Goal: Transaction & Acquisition: Book appointment/travel/reservation

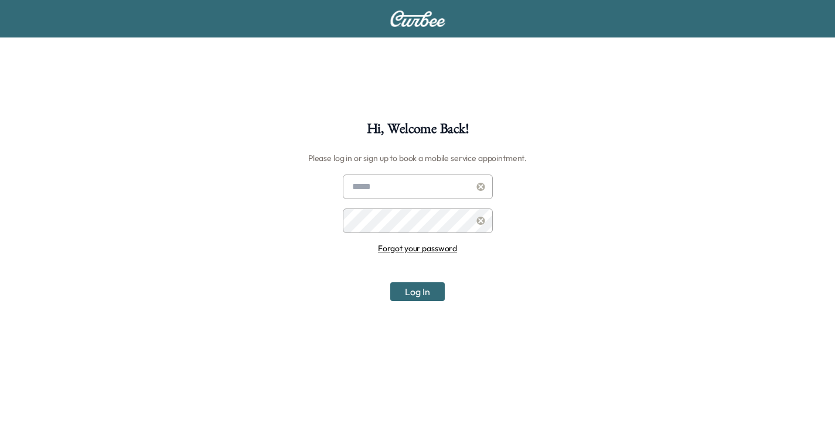
type input "**********"
click at [406, 186] on input "**********" at bounding box center [418, 187] width 150 height 25
click at [429, 292] on button "Log In" at bounding box center [417, 292] width 55 height 19
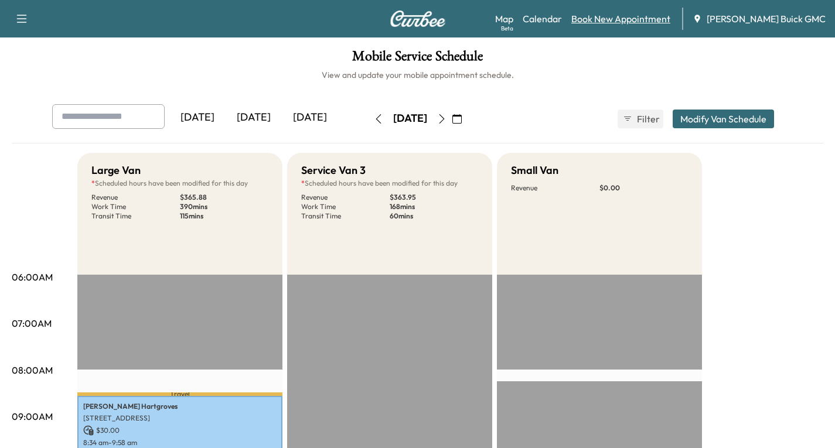
click at [617, 22] on link "Book New Appointment" at bounding box center [621, 19] width 99 height 14
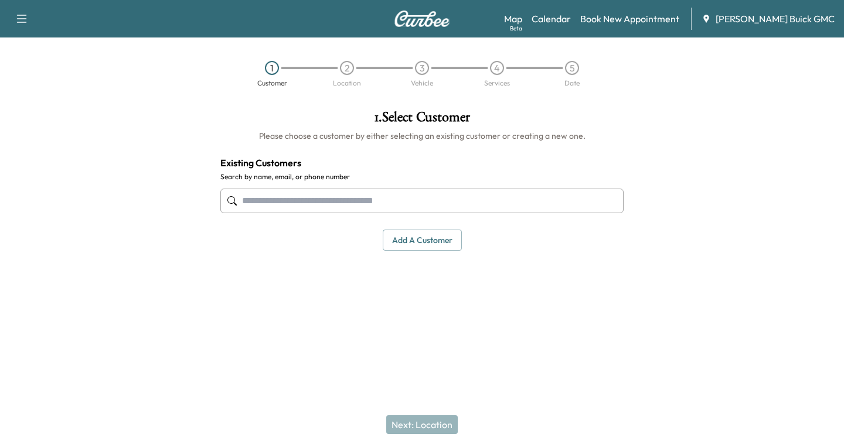
click at [267, 202] on input "text" at bounding box center [421, 201] width 403 height 25
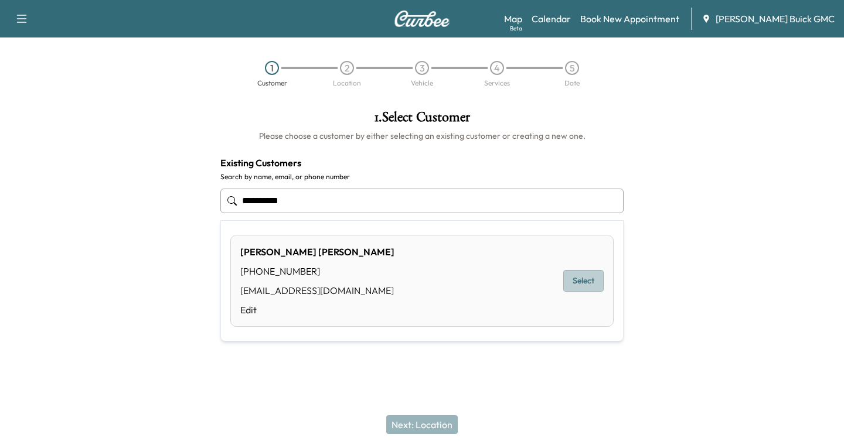
click at [581, 274] on button "Select" at bounding box center [583, 281] width 40 height 22
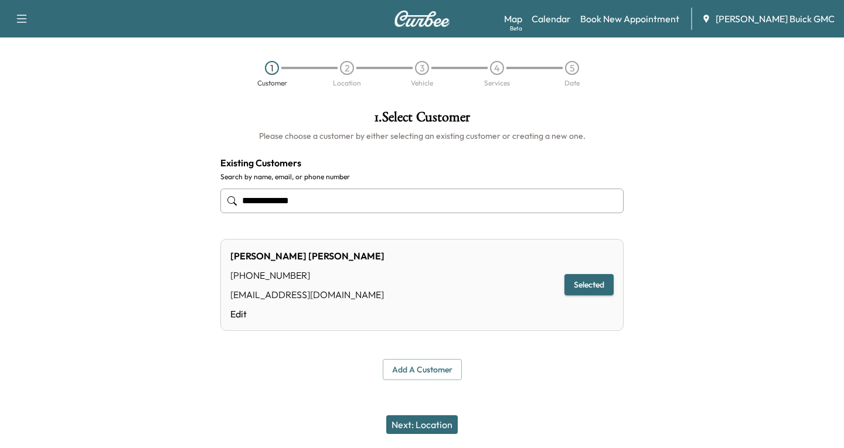
type input "**********"
click at [427, 426] on button "Next: Location" at bounding box center [422, 425] width 72 height 19
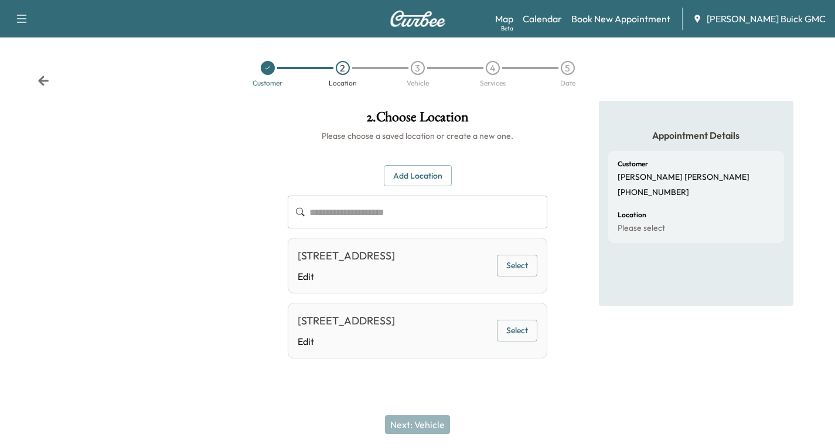
click at [526, 271] on button "Select" at bounding box center [517, 266] width 40 height 22
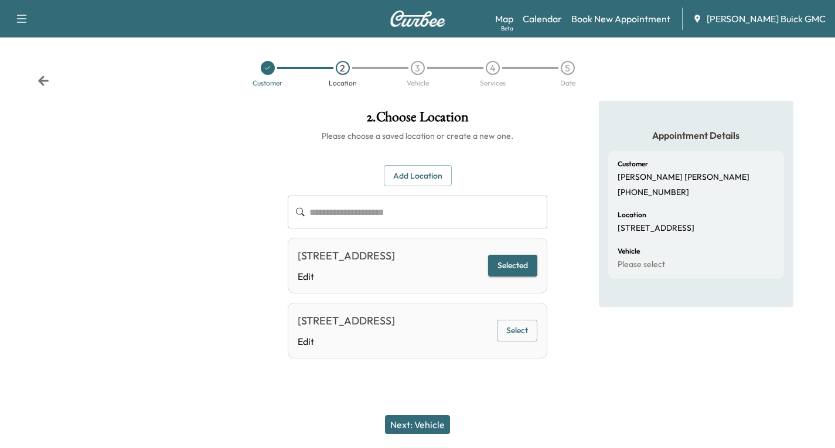
drag, startPoint x: 440, startPoint y: 421, endPoint x: 435, endPoint y: 402, distance: 19.5
click at [439, 421] on button "Next: Vehicle" at bounding box center [417, 425] width 65 height 19
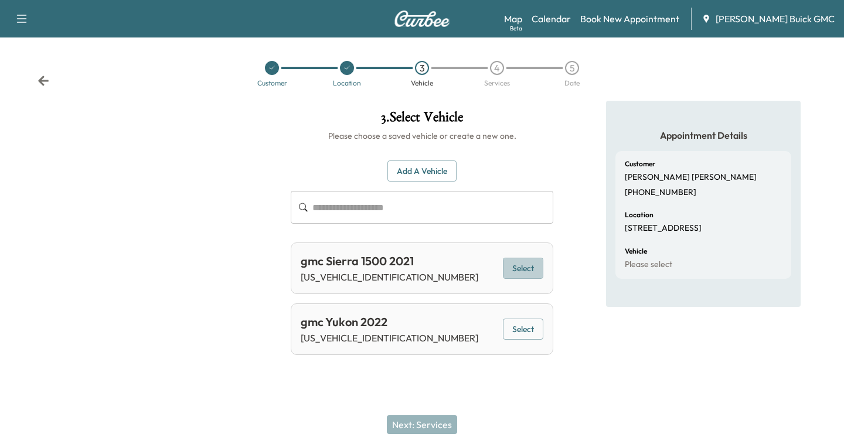
click at [514, 266] on button "Select" at bounding box center [523, 269] width 40 height 22
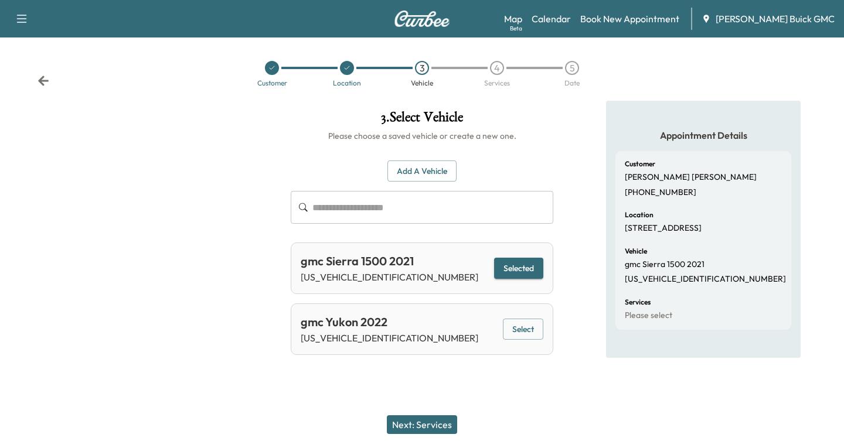
click at [426, 422] on button "Next: Services" at bounding box center [422, 425] width 70 height 19
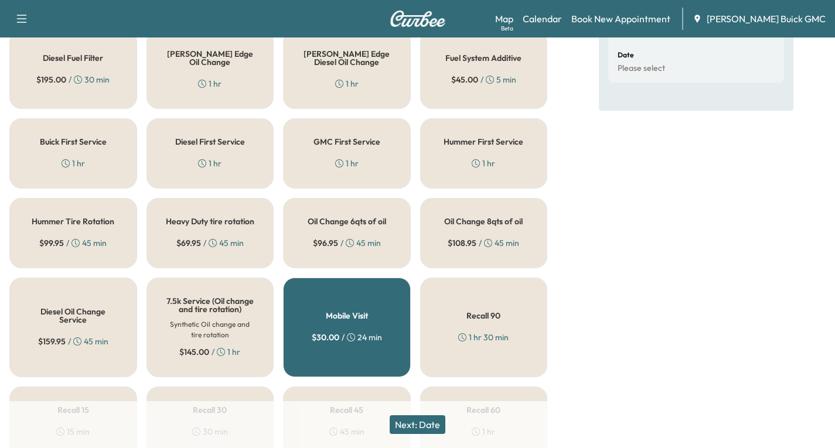
scroll to position [293, 0]
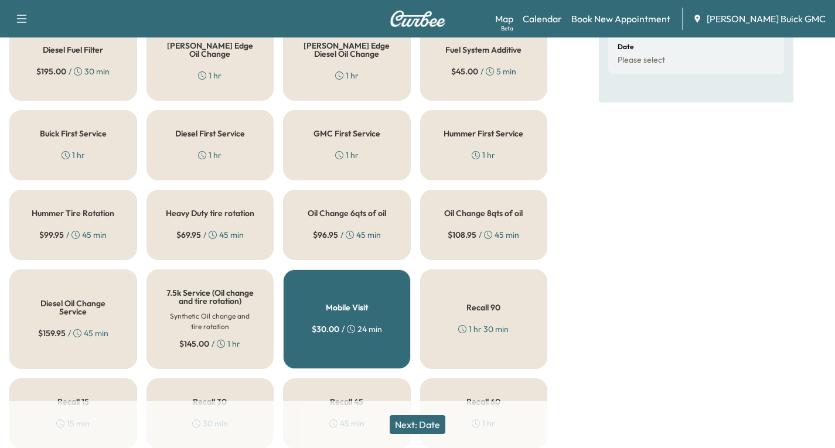
click at [494, 228] on div "Oil Change 8qts of oil $ 108.95 / 45 min" at bounding box center [484, 225] width 128 height 70
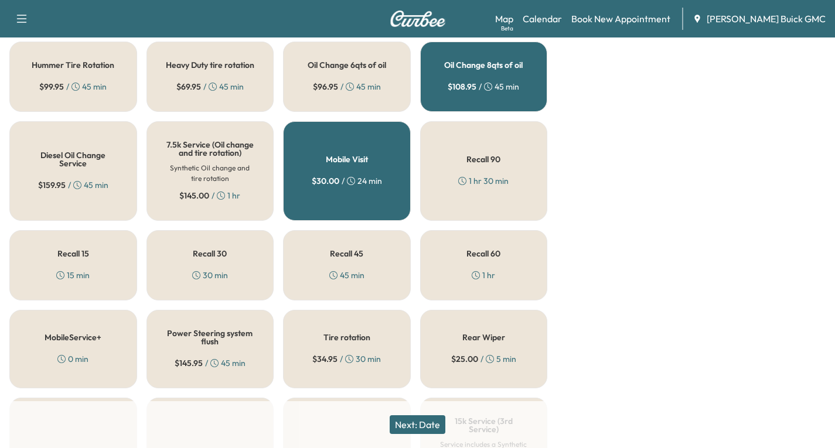
scroll to position [469, 0]
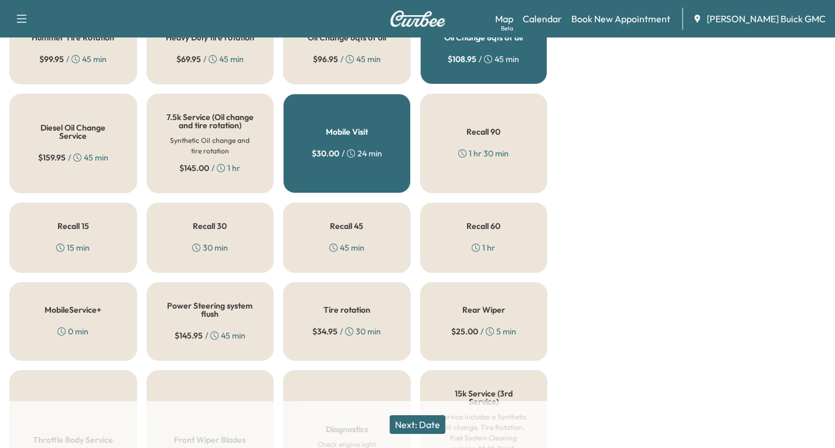
click at [343, 338] on div "$ 34.95 / 30 min" at bounding box center [346, 332] width 69 height 12
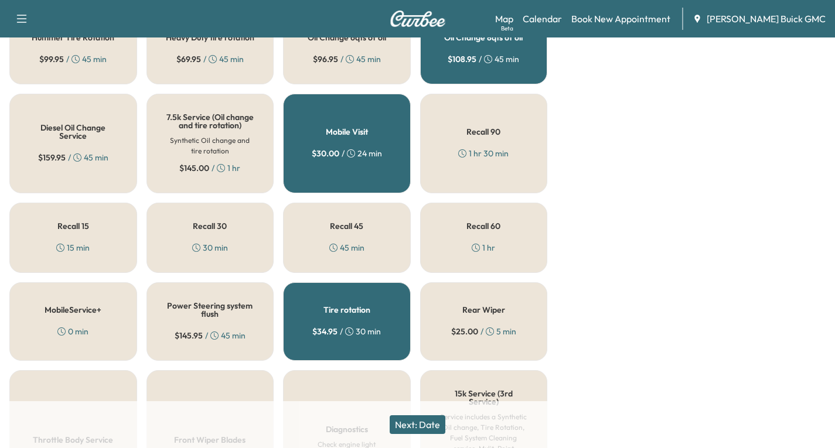
drag, startPoint x: 417, startPoint y: 431, endPoint x: 436, endPoint y: 424, distance: 20.6
click at [417, 431] on button "Next: Date" at bounding box center [418, 425] width 56 height 19
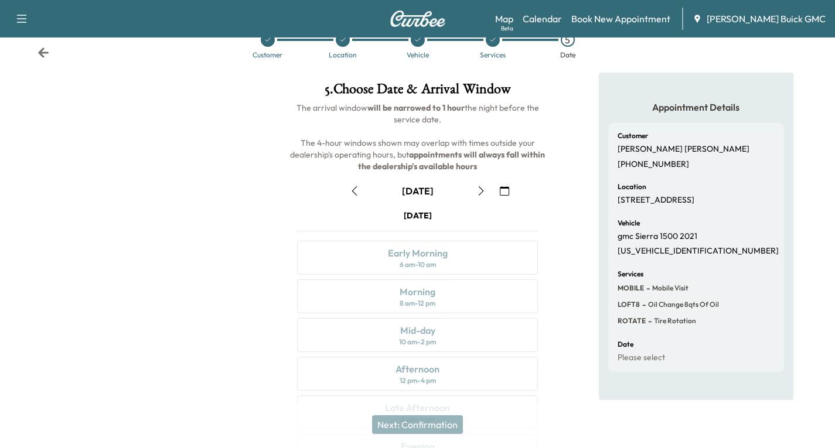
scroll to position [138, 0]
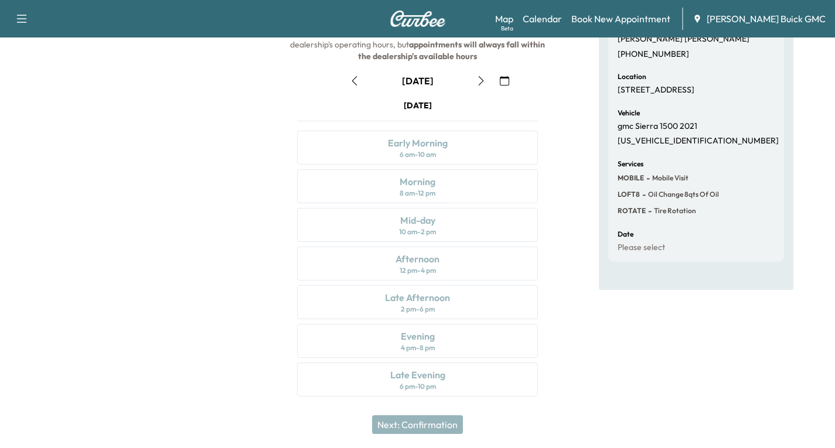
click at [478, 79] on icon "button" at bounding box center [481, 80] width 9 height 9
click at [481, 81] on icon "button" at bounding box center [481, 80] width 9 height 9
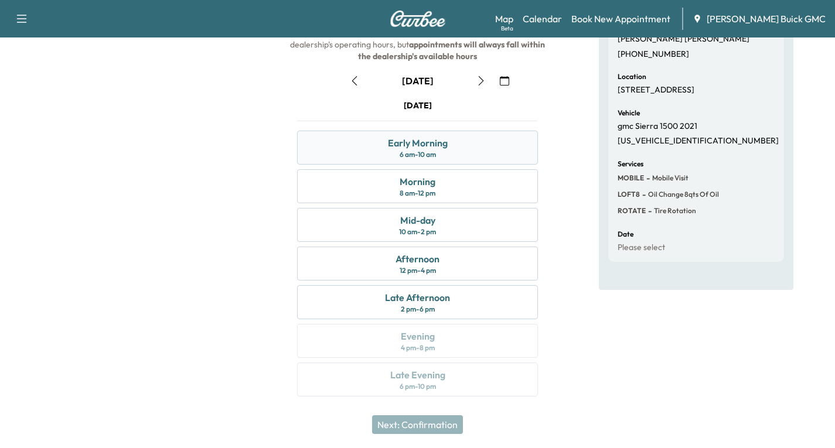
click at [466, 148] on div "Early Morning 6 am - 10 am" at bounding box center [417, 148] width 241 height 34
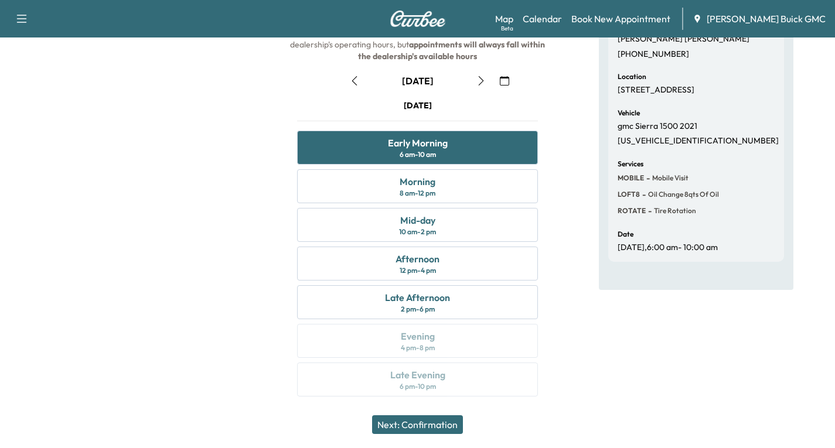
click at [404, 424] on button "Next: Confirmation" at bounding box center [417, 425] width 91 height 19
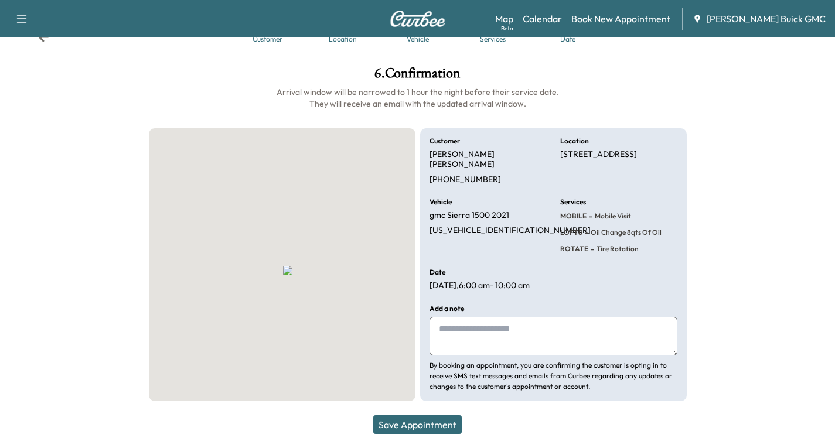
scroll to position [39, 0]
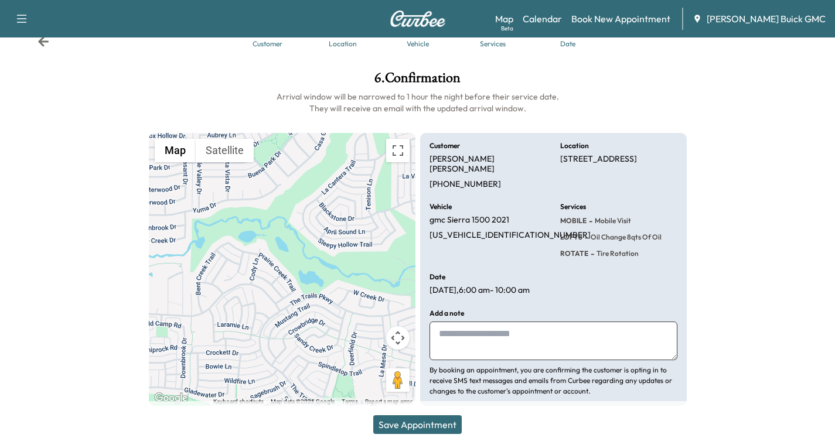
click at [415, 423] on button "Save Appointment" at bounding box center [417, 425] width 89 height 19
